Goal: Communication & Community: Participate in discussion

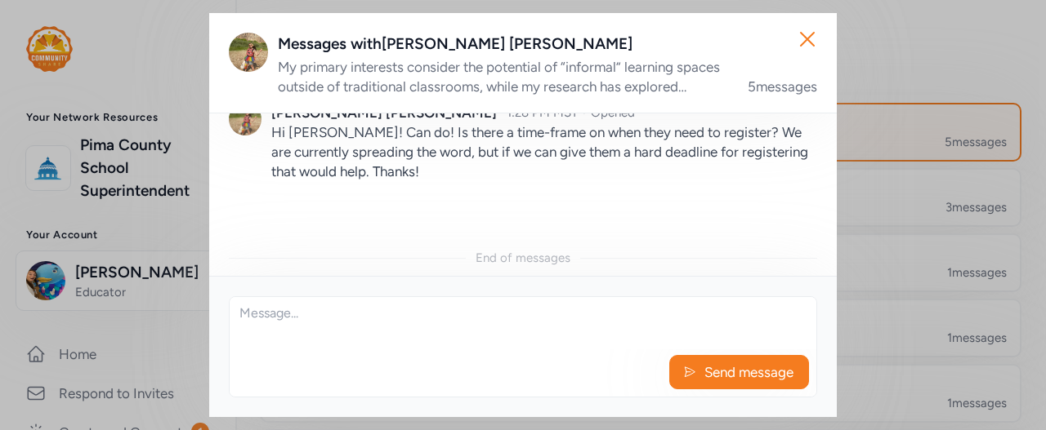
scroll to position [631, 0]
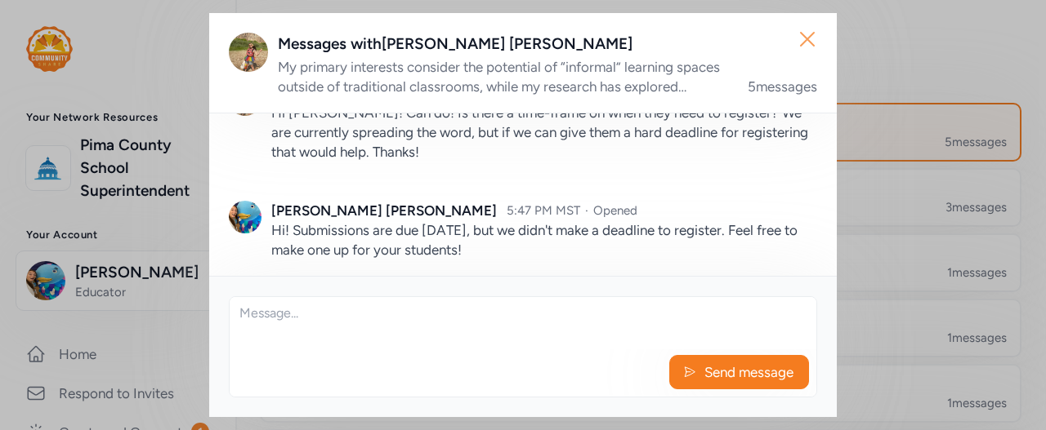
click at [809, 33] on icon "button" at bounding box center [807, 39] width 26 height 26
